Goal: Check status: Check status

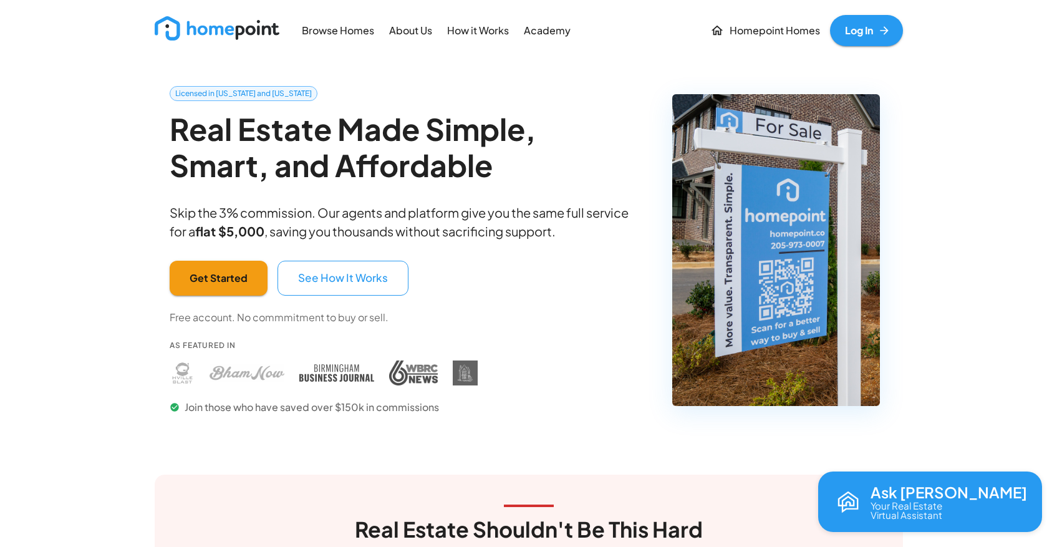
click at [869, 37] on link "Log In" at bounding box center [866, 30] width 73 height 31
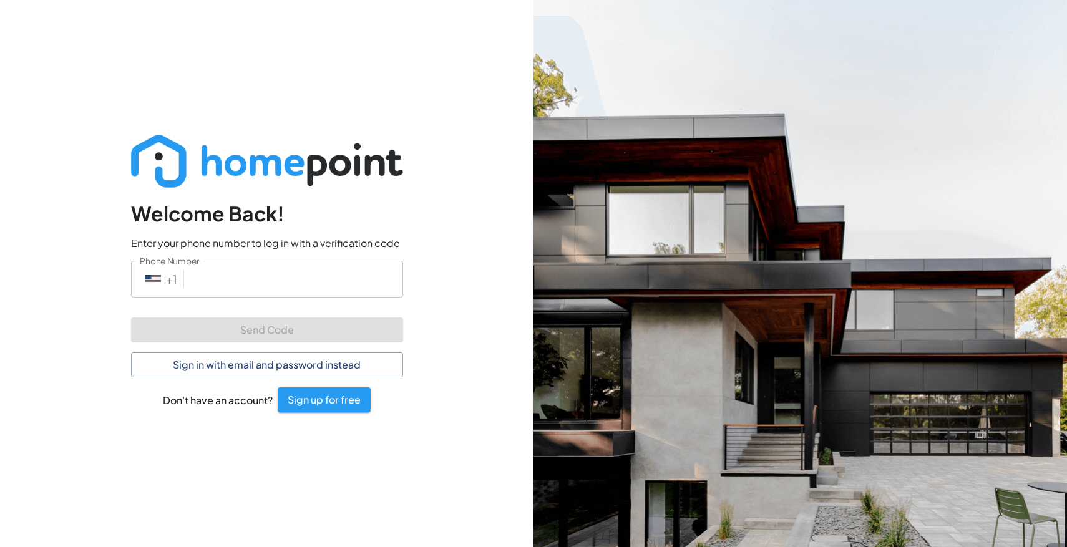
click at [288, 279] on input "Phone Number" at bounding box center [296, 279] width 214 height 37
type input "[PHONE_NUMBER]"
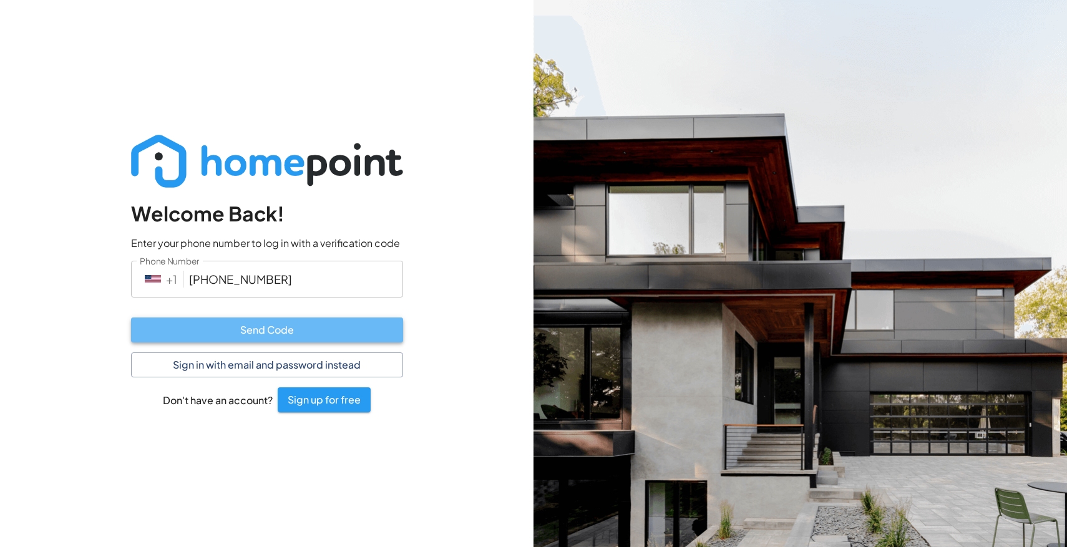
click at [298, 333] on button "Send Code" at bounding box center [267, 330] width 272 height 25
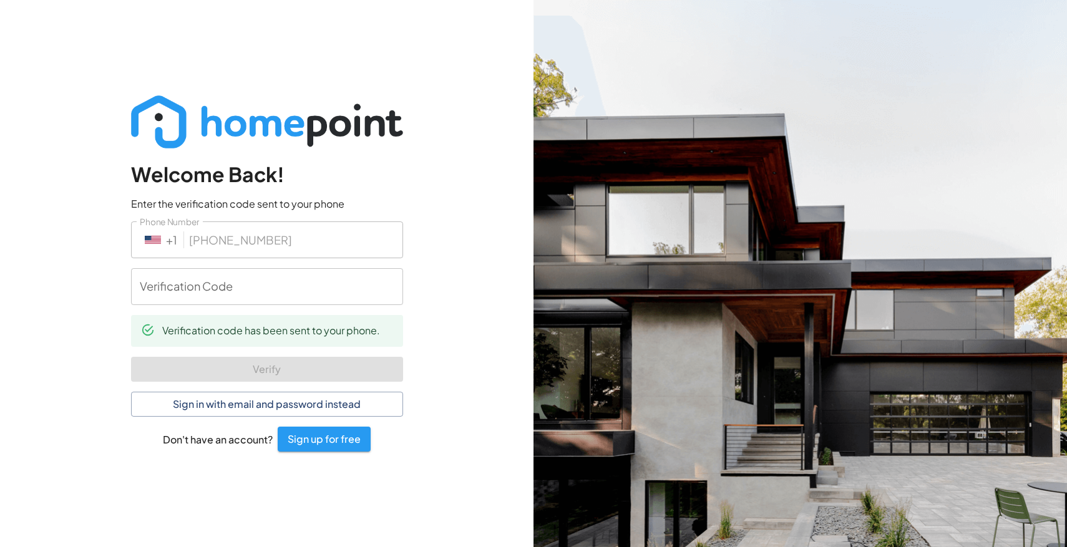
click at [254, 293] on input "Verification Code" at bounding box center [267, 286] width 272 height 37
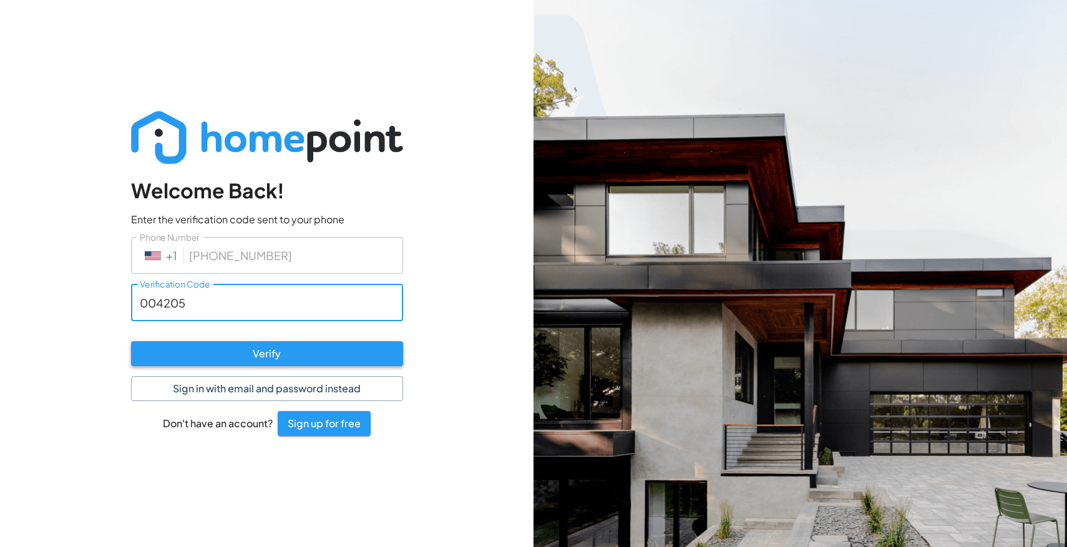
type input "004205"
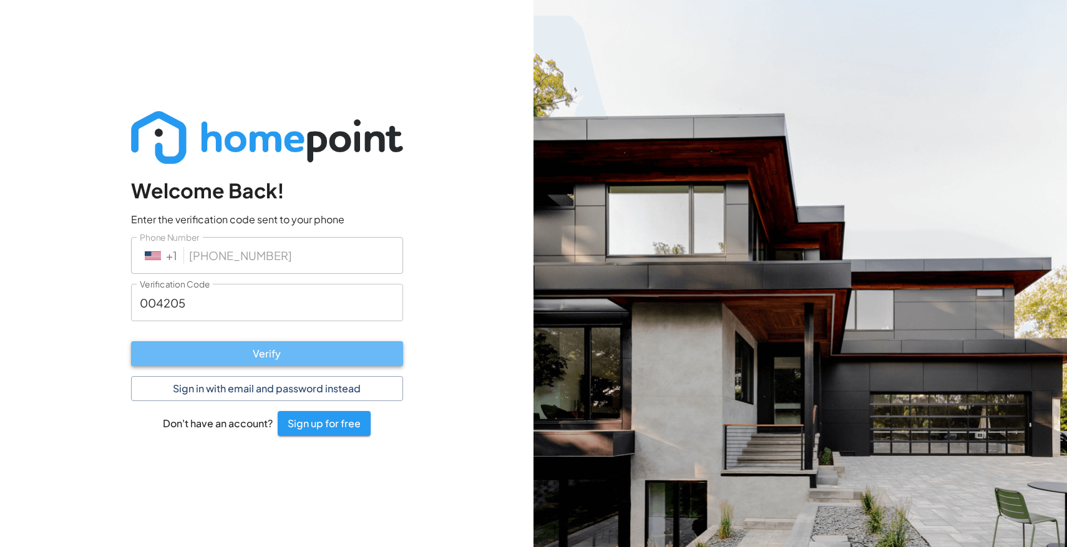
click at [240, 351] on button "Verify" at bounding box center [267, 353] width 272 height 25
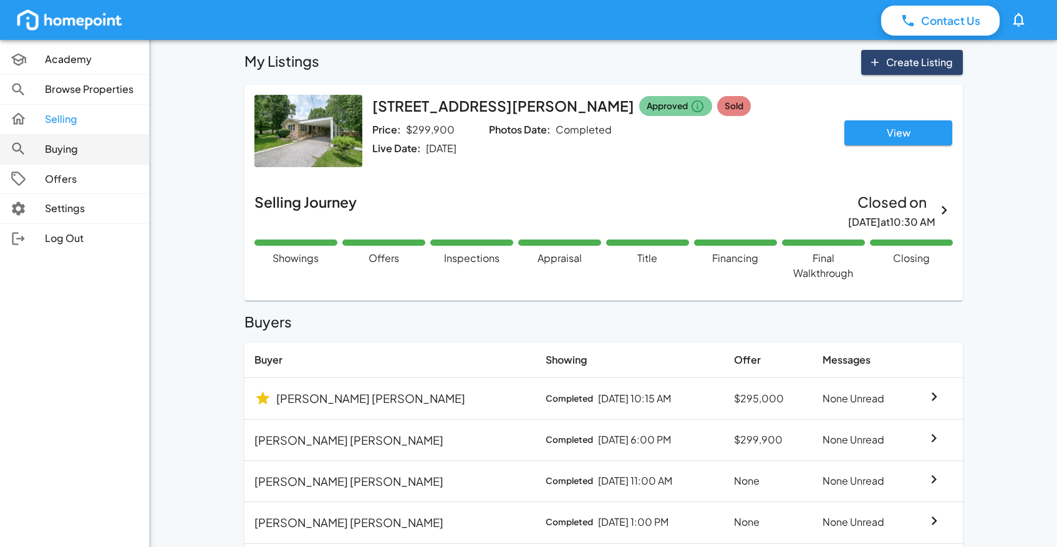
click at [61, 148] on p "Buying" at bounding box center [92, 149] width 94 height 14
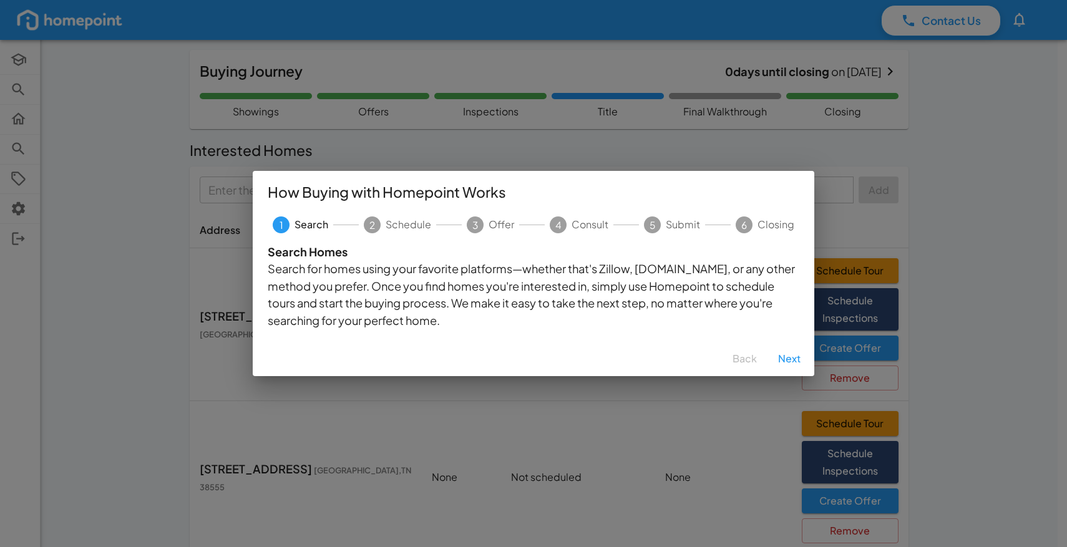
click at [1015, 244] on div "How Buying with Homepoint Works 1 Search 2 Schedule 3 Offer 4 Consult 5 Submit …" at bounding box center [533, 273] width 1067 height 547
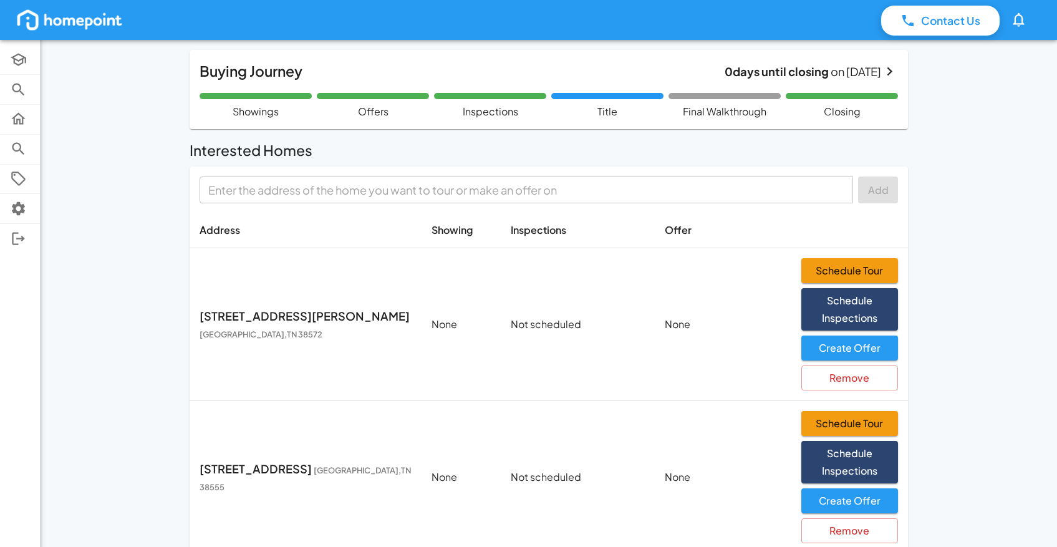
click at [858, 70] on p "0 days until closing on [DATE]" at bounding box center [803, 71] width 157 height 17
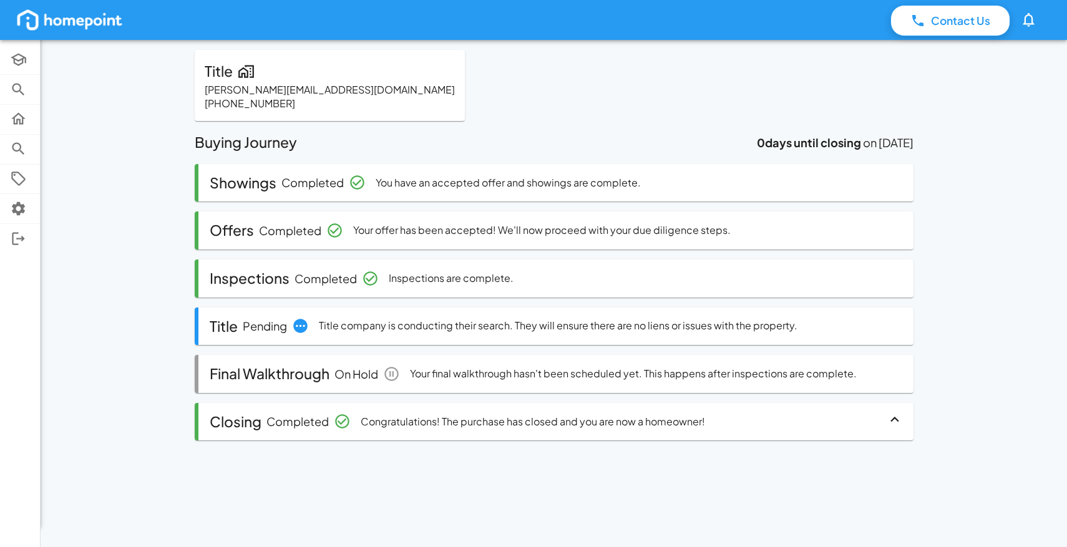
click at [892, 424] on icon at bounding box center [894, 419] width 17 height 17
